Goal: Task Accomplishment & Management: Use online tool/utility

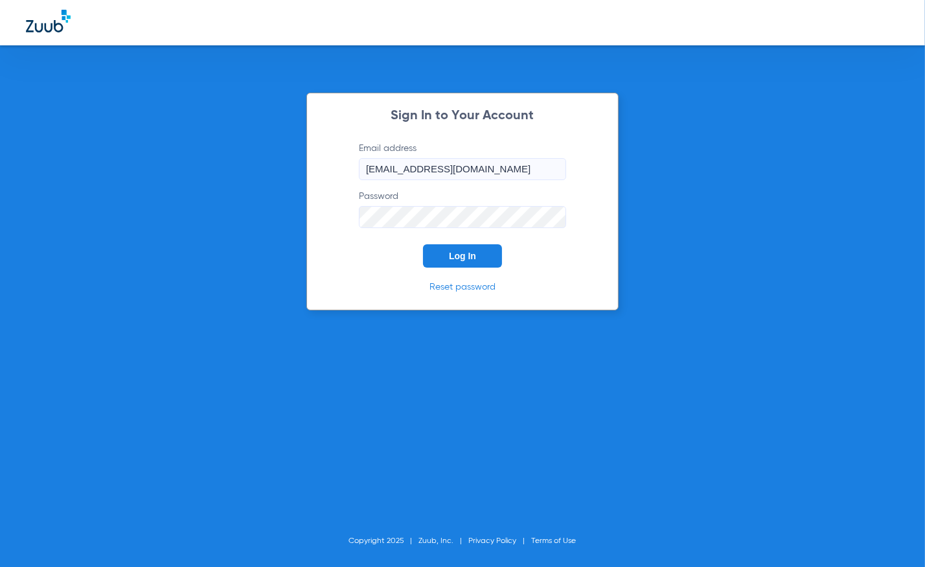
click at [456, 253] on span "Log In" at bounding box center [462, 256] width 27 height 10
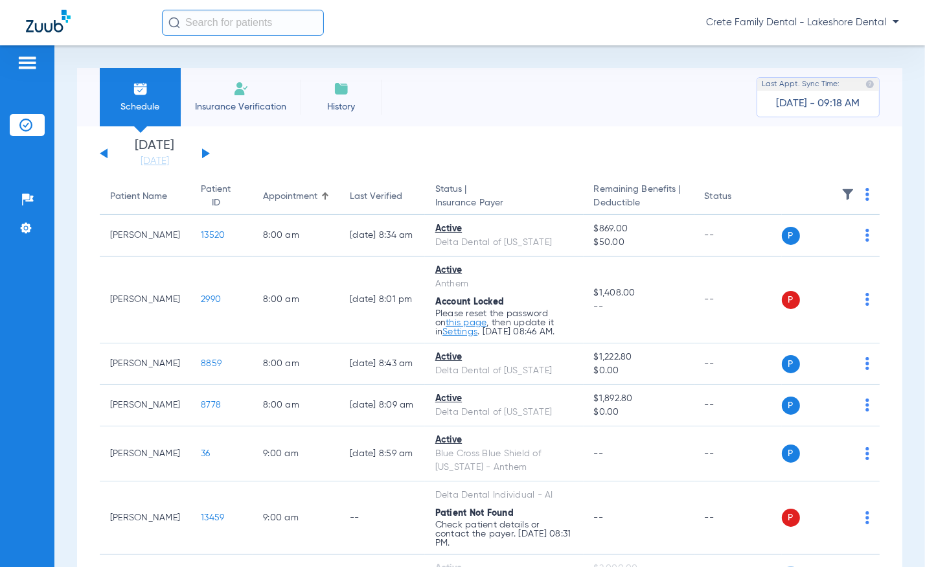
click at [208, 146] on div "[DATE] [DATE] [DATE] [DATE] [DATE] [DATE] [DATE] [DATE] [DATE] [DATE] [DATE] [D…" at bounding box center [155, 153] width 110 height 28
click at [207, 152] on button at bounding box center [206, 153] width 8 height 10
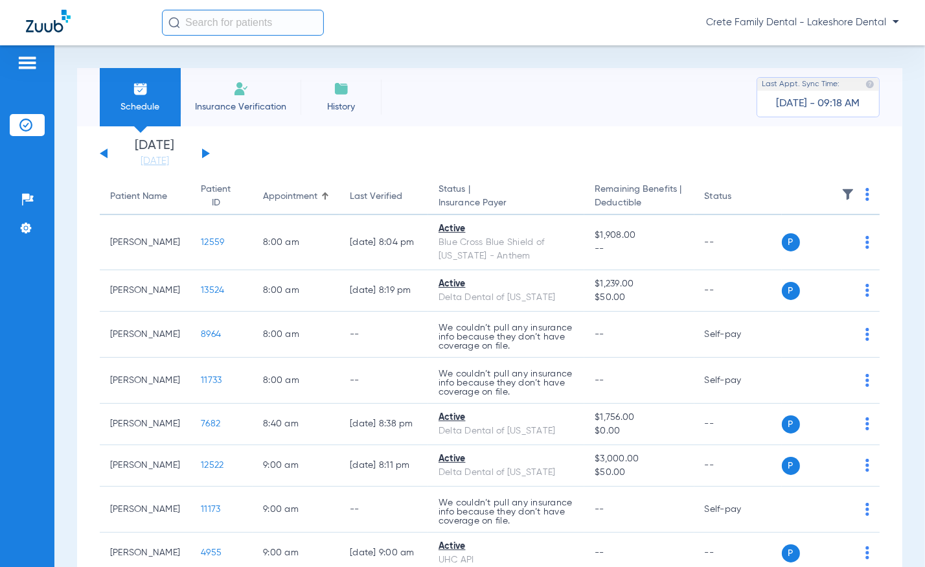
click at [577, 115] on div "Schedule Insurance Verification History Last Appt. Sync Time: [DATE] - 09:18 AM" at bounding box center [489, 97] width 825 height 58
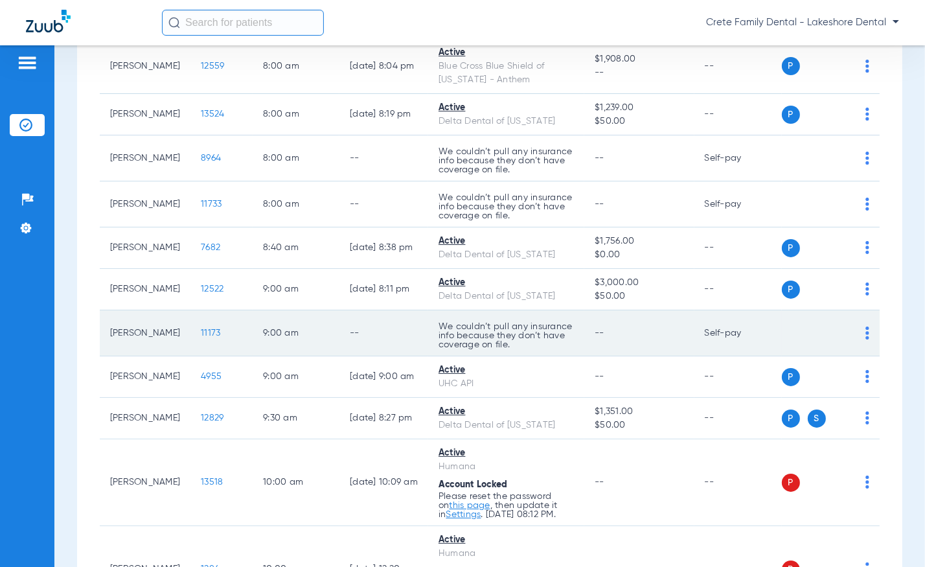
scroll to position [353, 0]
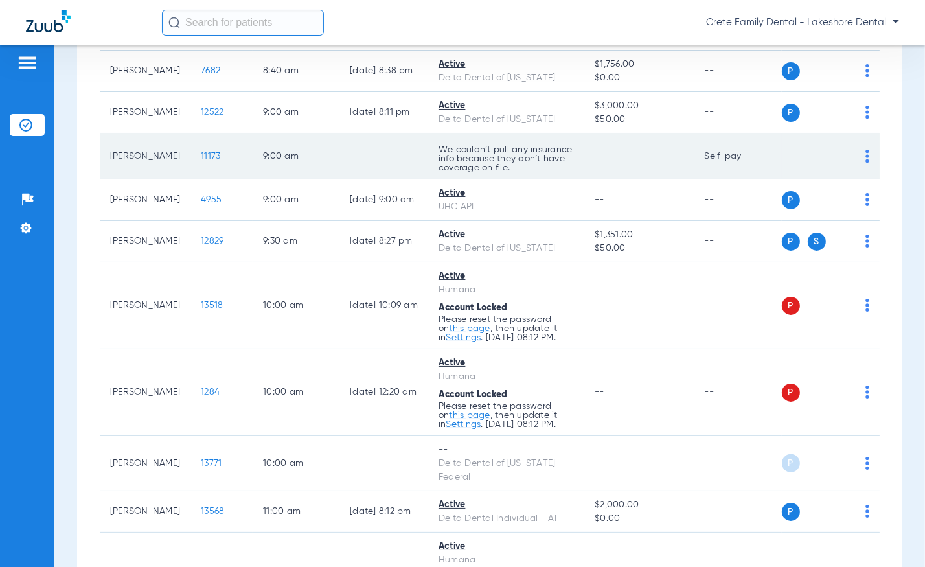
click at [699, 179] on td "Self-pay" at bounding box center [737, 156] width 87 height 46
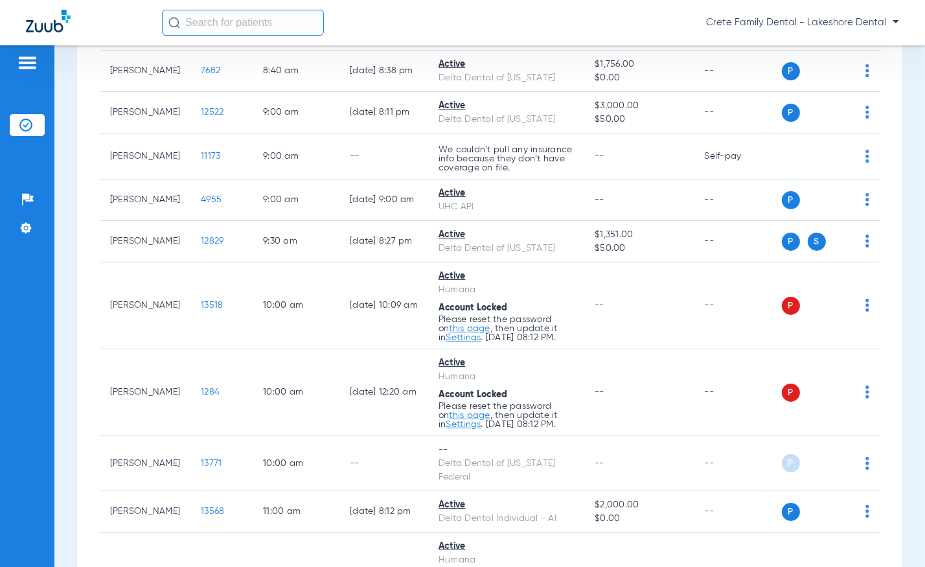
click at [441, 14] on div "Crete Family Dental - Lakeshore Dental" at bounding box center [530, 23] width 737 height 26
click at [427, 10] on div "Crete Family Dental - Lakeshore Dental" at bounding box center [530, 23] width 737 height 26
click at [479, 14] on div "Crete Family Dental - Lakeshore Dental" at bounding box center [530, 23] width 737 height 26
click at [494, 14] on div "Crete Family Dental - Lakeshore Dental" at bounding box center [530, 23] width 737 height 26
click at [514, 4] on div "Crete Family Dental - Lakeshore Dental" at bounding box center [462, 22] width 925 height 45
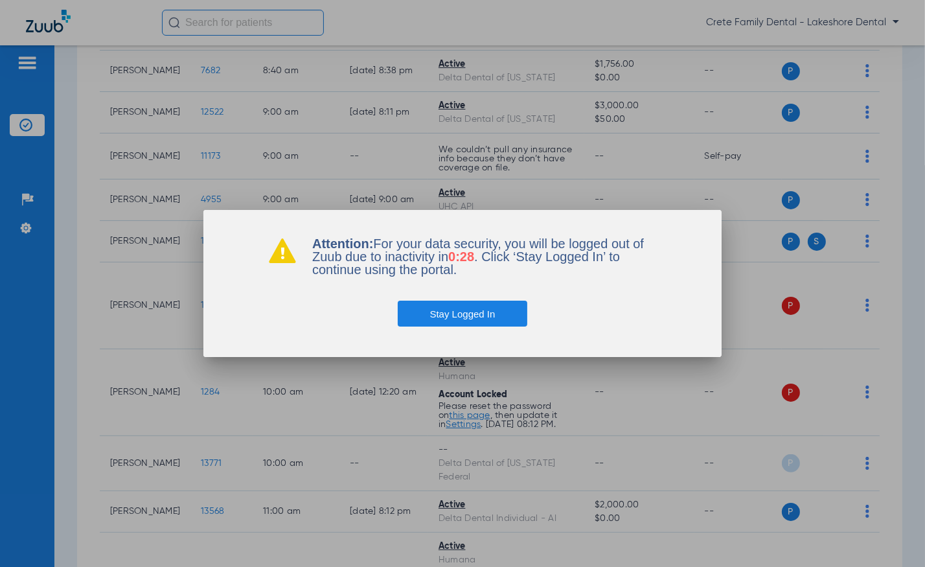
click at [482, 318] on button "Stay Logged In" at bounding box center [463, 313] width 130 height 26
